Goal: Transaction & Acquisition: Purchase product/service

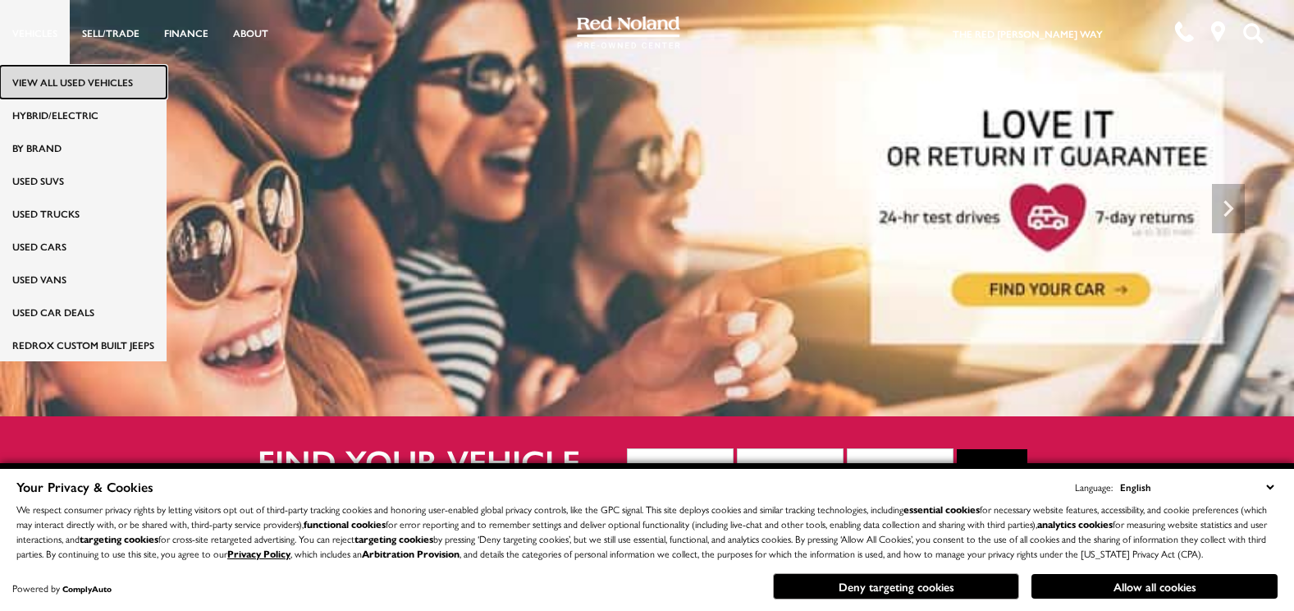
click at [48, 76] on link "View All Used Vehicles" at bounding box center [83, 82] width 167 height 33
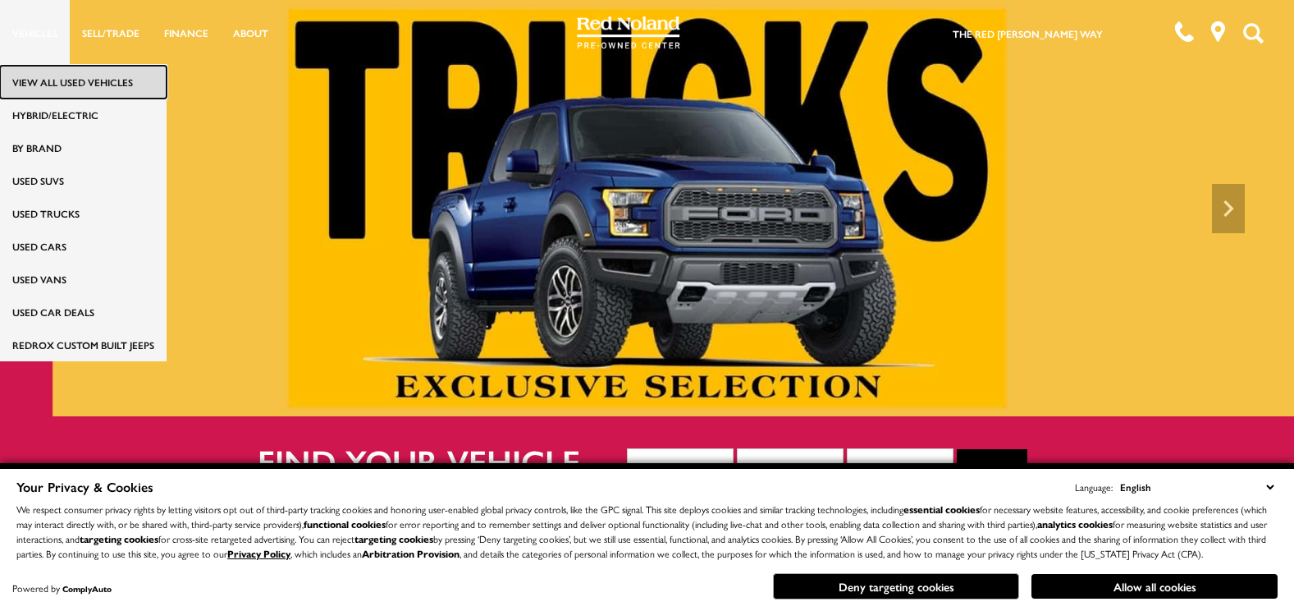
click at [48, 76] on link "View All Used Vehicles" at bounding box center [83, 82] width 167 height 33
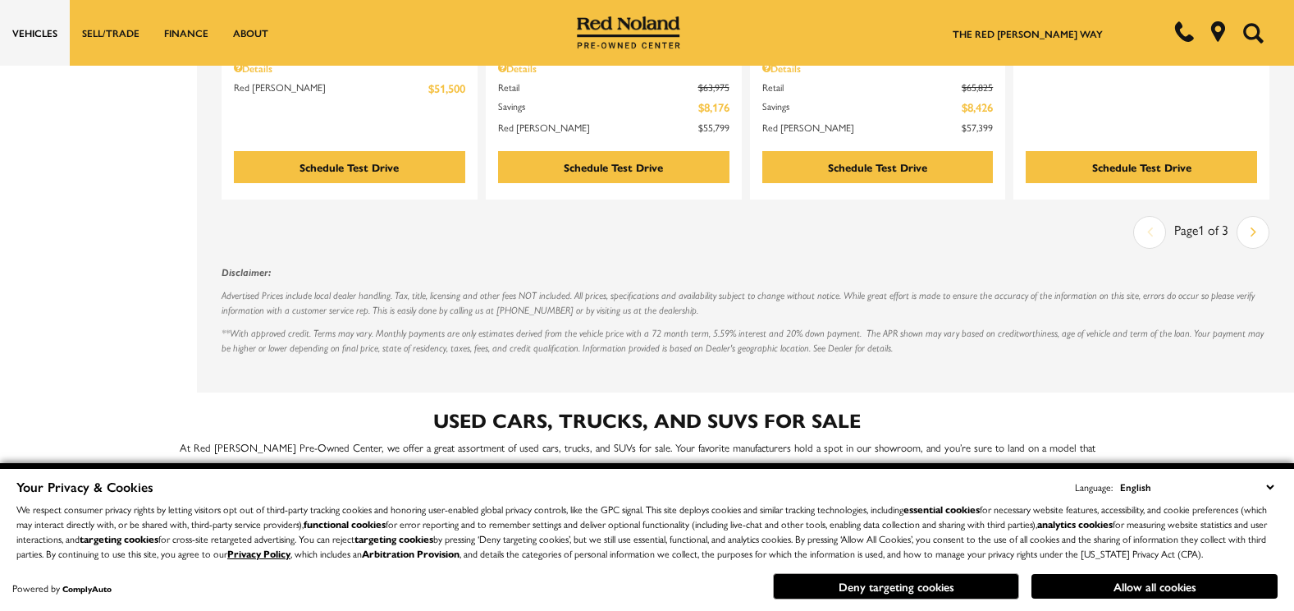
scroll to position [2988, 0]
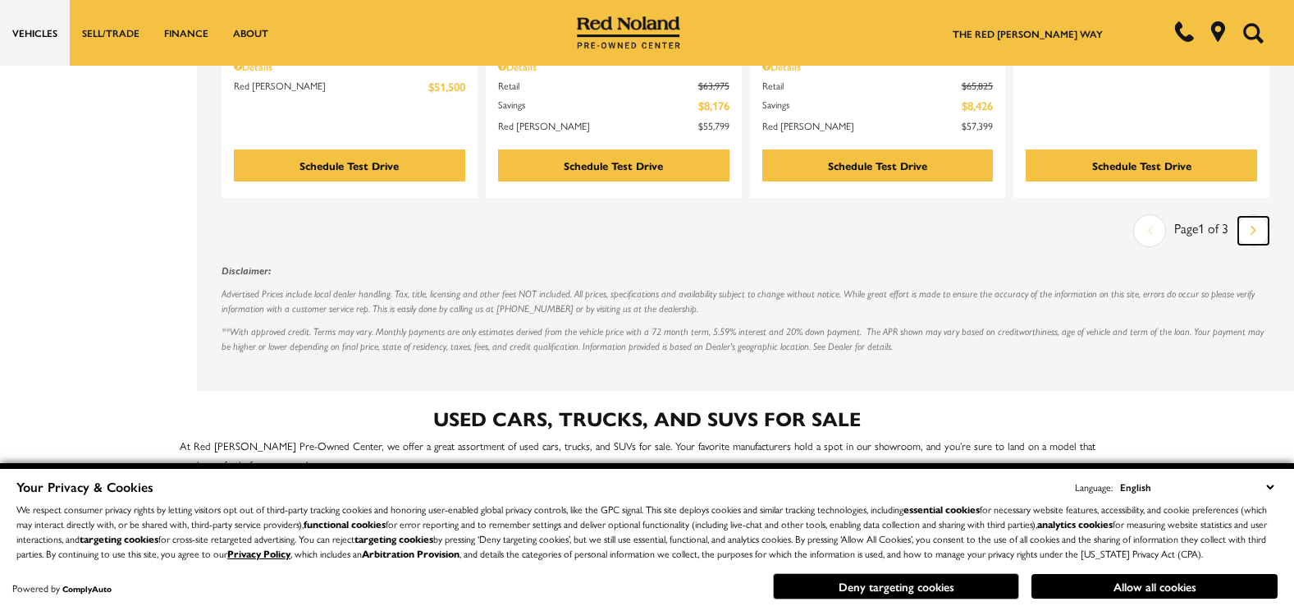
click at [1261, 217] on link "Next" at bounding box center [1254, 231] width 30 height 28
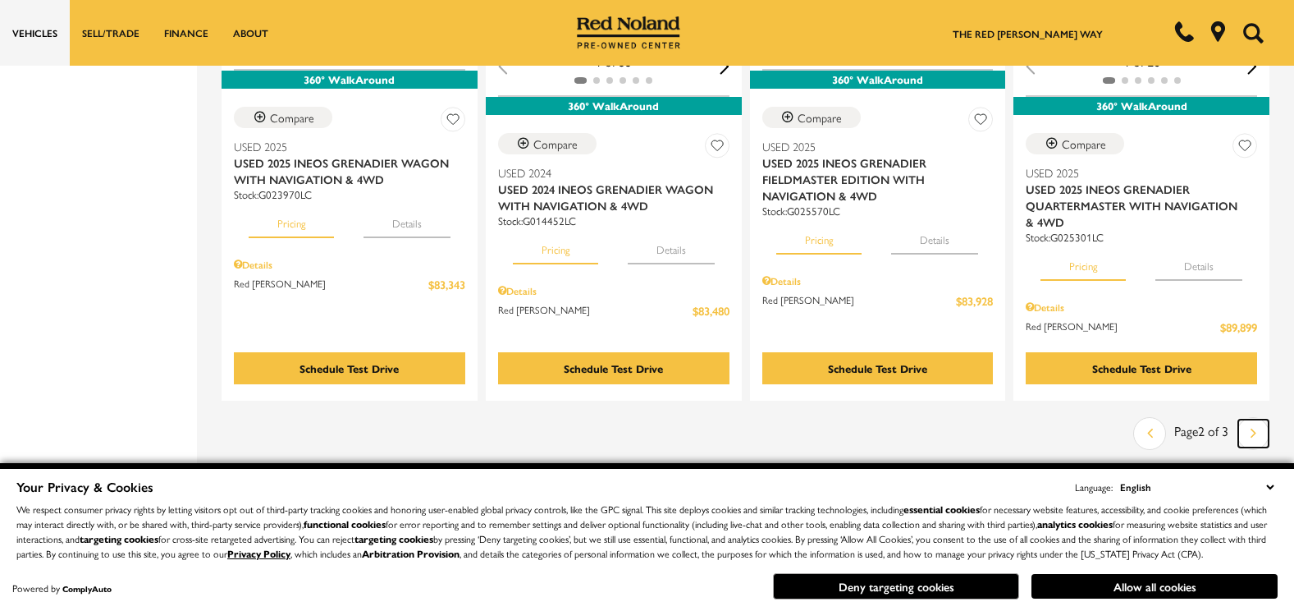
scroll to position [2922, 0]
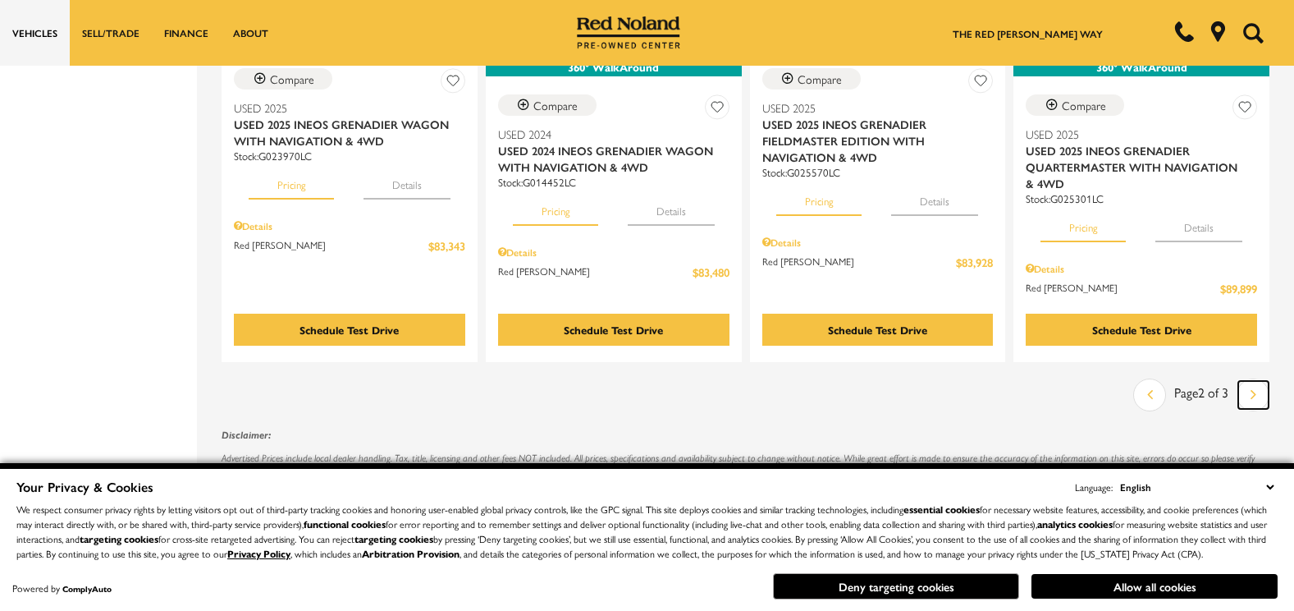
click at [1262, 381] on link "Next" at bounding box center [1254, 395] width 30 height 28
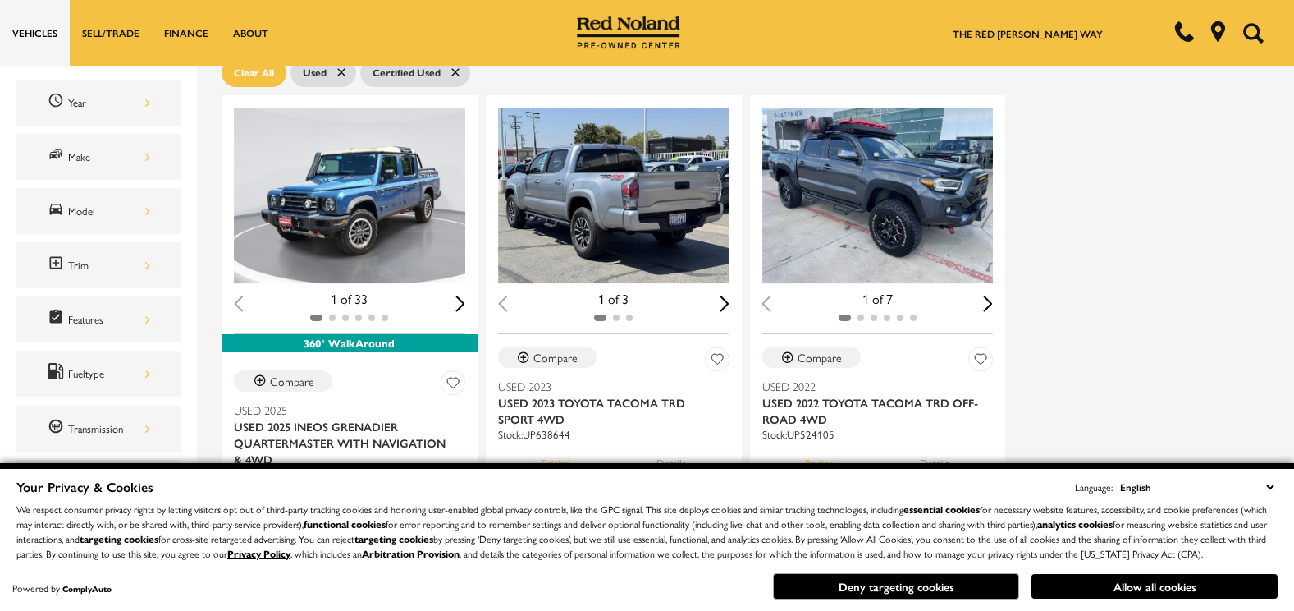
scroll to position [328, 0]
